Goal: Find specific page/section: Find specific page/section

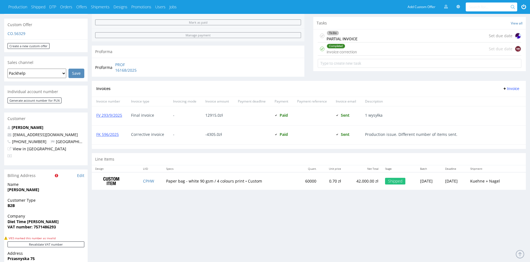
scroll to position [294, 0]
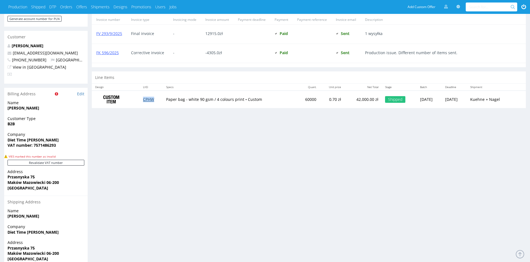
click at [146, 101] on link "CPHW" at bounding box center [148, 99] width 11 height 5
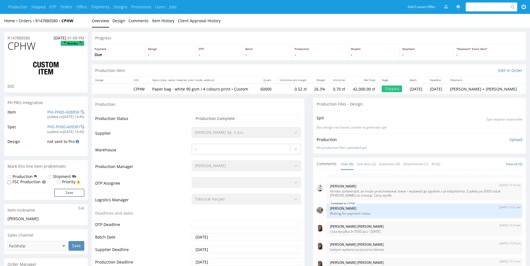
click at [42, 48] on h1 "CPHW Reorder" at bounding box center [46, 46] width 77 height 11
drag, startPoint x: 37, startPoint y: 48, endPoint x: 9, endPoint y: 48, distance: 27.8
click at [9, 48] on h1 "CPHW Reorder" at bounding box center [46, 46] width 77 height 11
copy span "CPHW"
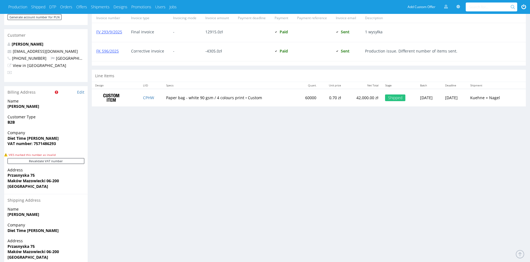
scroll to position [320, 0]
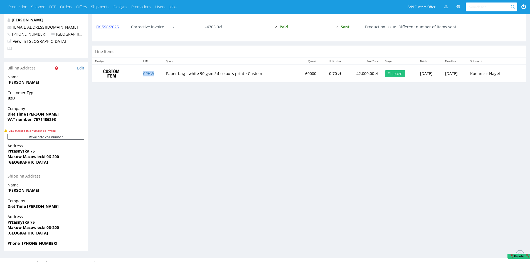
click at [156, 74] on td "CPHW" at bounding box center [151, 74] width 23 height 18
